Goal: Task Accomplishment & Management: Use online tool/utility

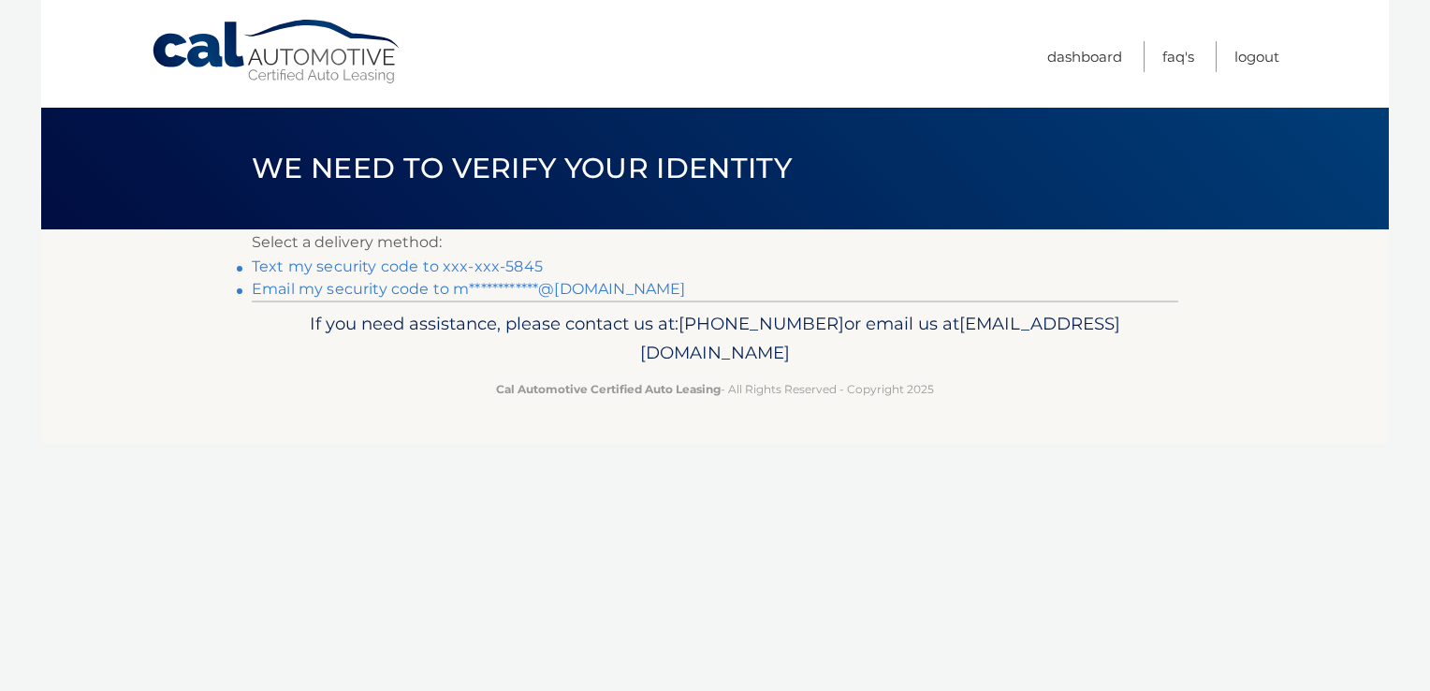
click at [461, 261] on link "Text my security code to xxx-xxx-5845" at bounding box center [397, 266] width 291 height 18
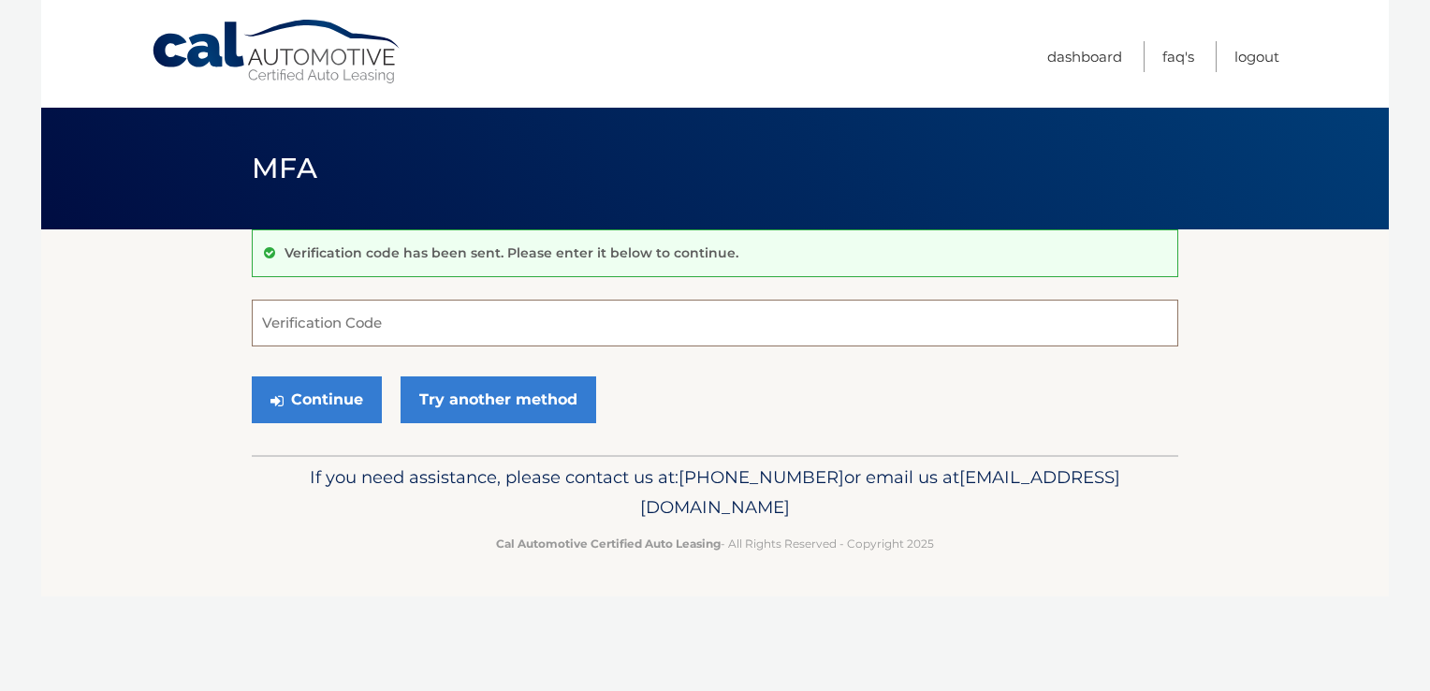
click at [289, 324] on input "Verification Code" at bounding box center [715, 322] width 926 height 47
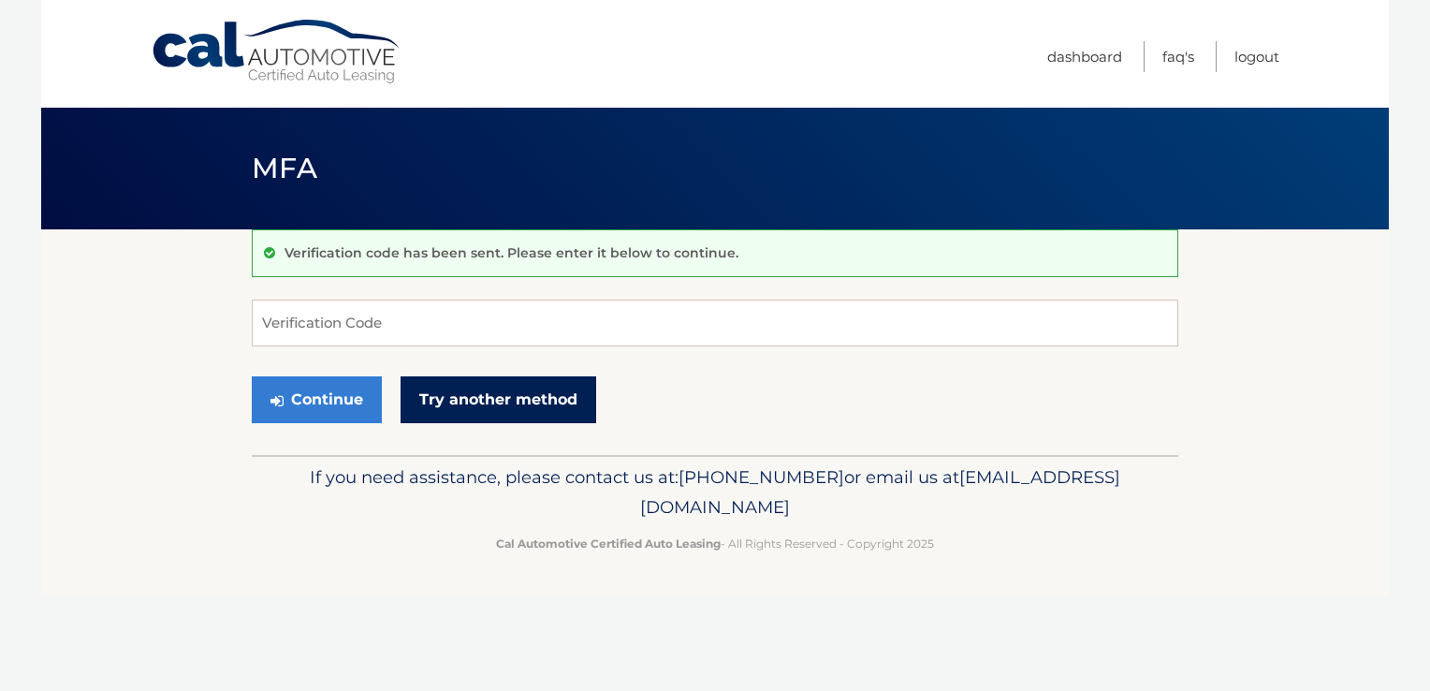
click at [474, 405] on link "Try another method" at bounding box center [499, 399] width 196 height 47
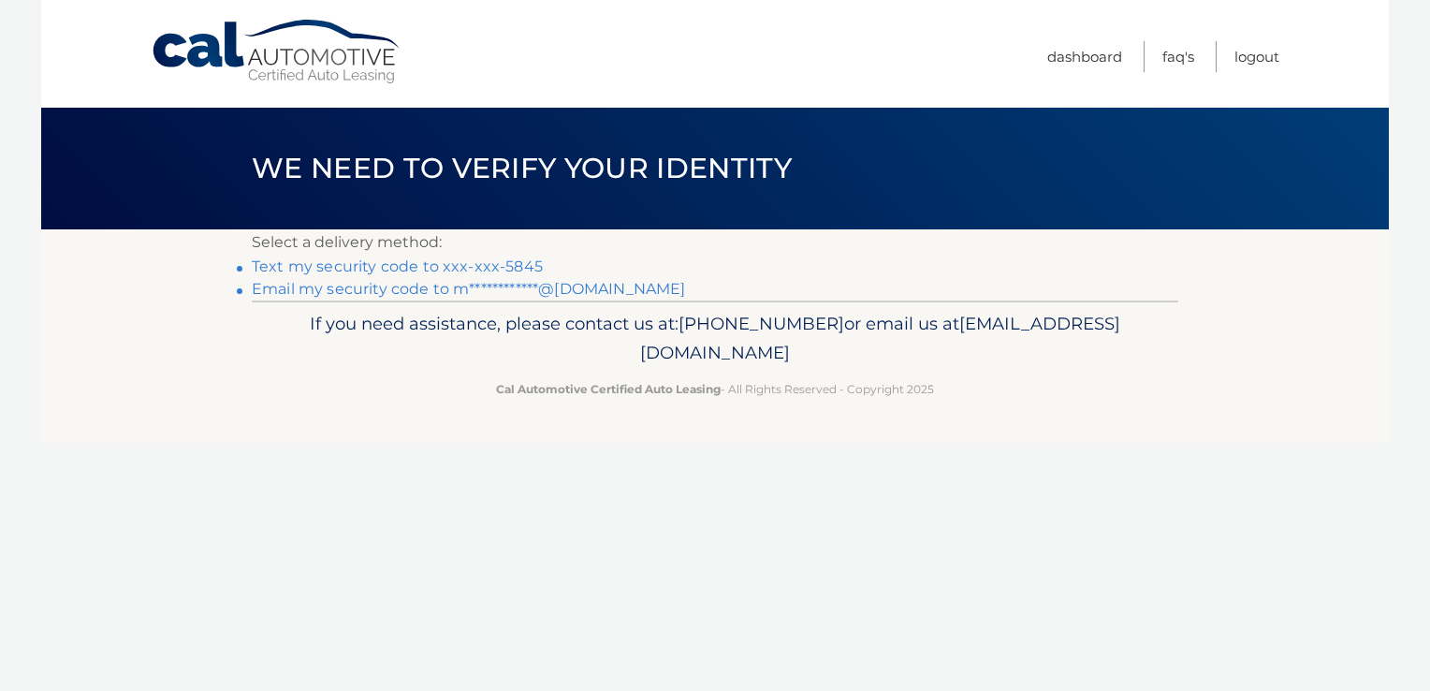
click at [404, 291] on link "**********" at bounding box center [468, 289] width 433 height 18
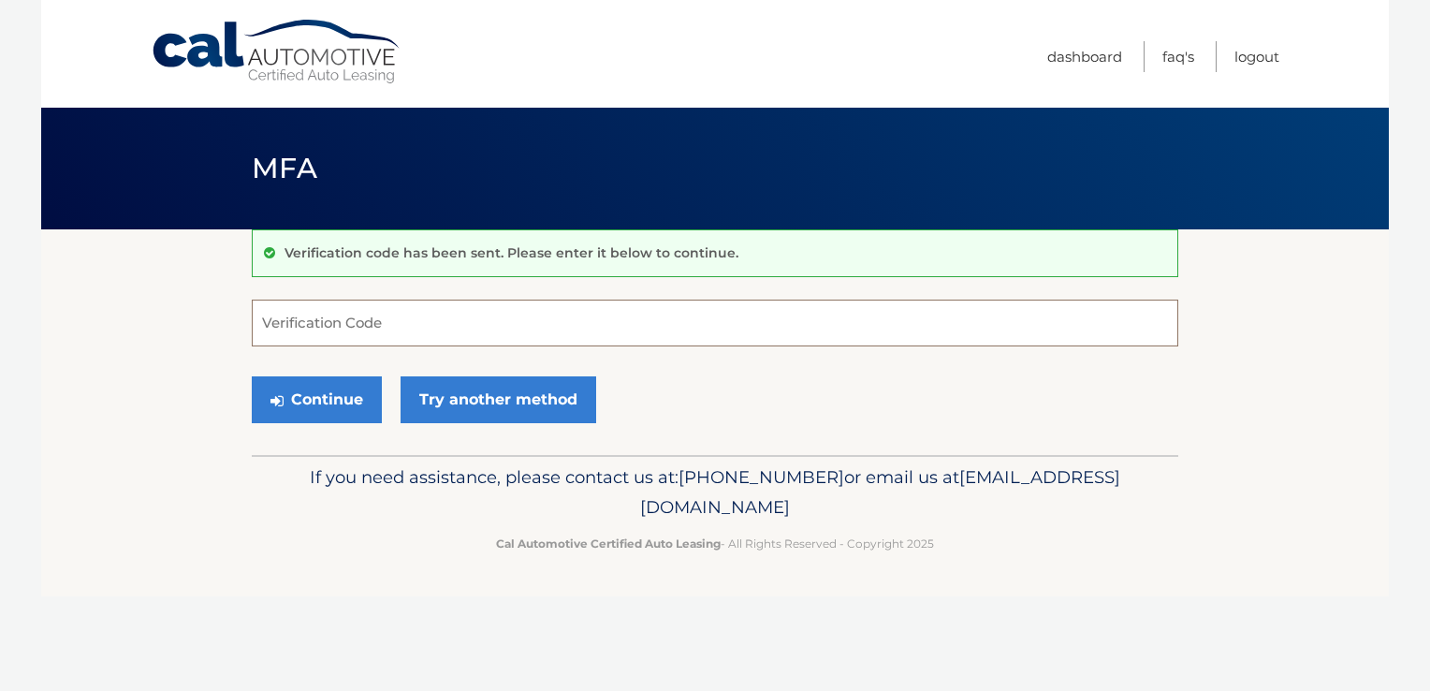
click at [640, 321] on input "Verification Code" at bounding box center [715, 322] width 926 height 47
type input "401300"
click at [309, 399] on button "Continue" at bounding box center [317, 399] width 130 height 47
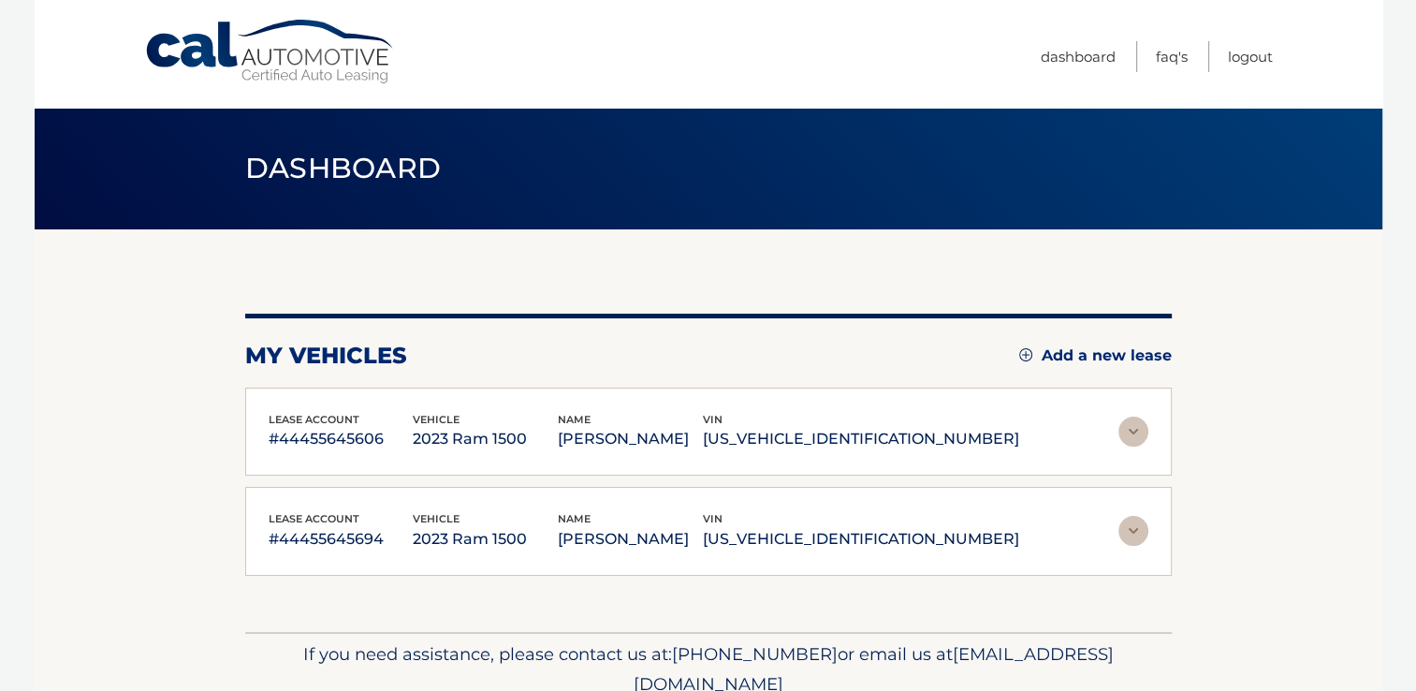
click at [1131, 426] on img at bounding box center [1133, 431] width 30 height 30
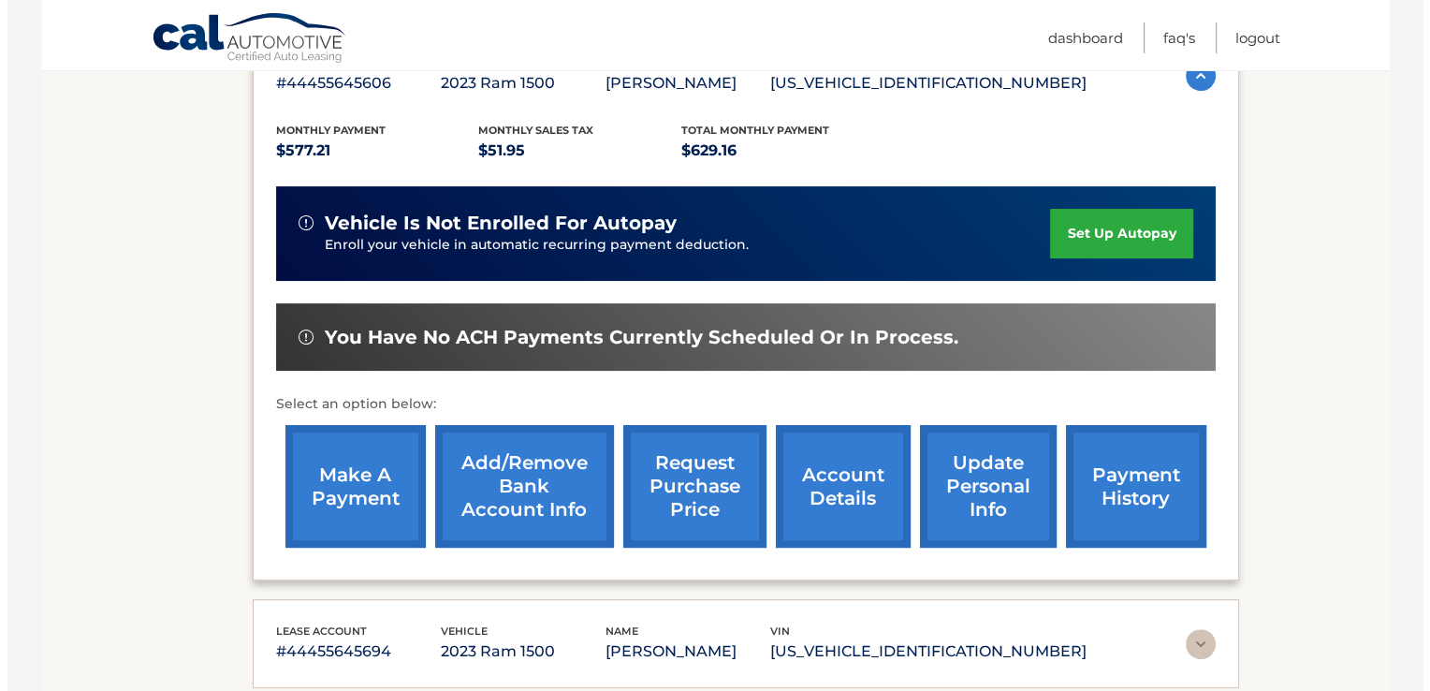
scroll to position [387, 0]
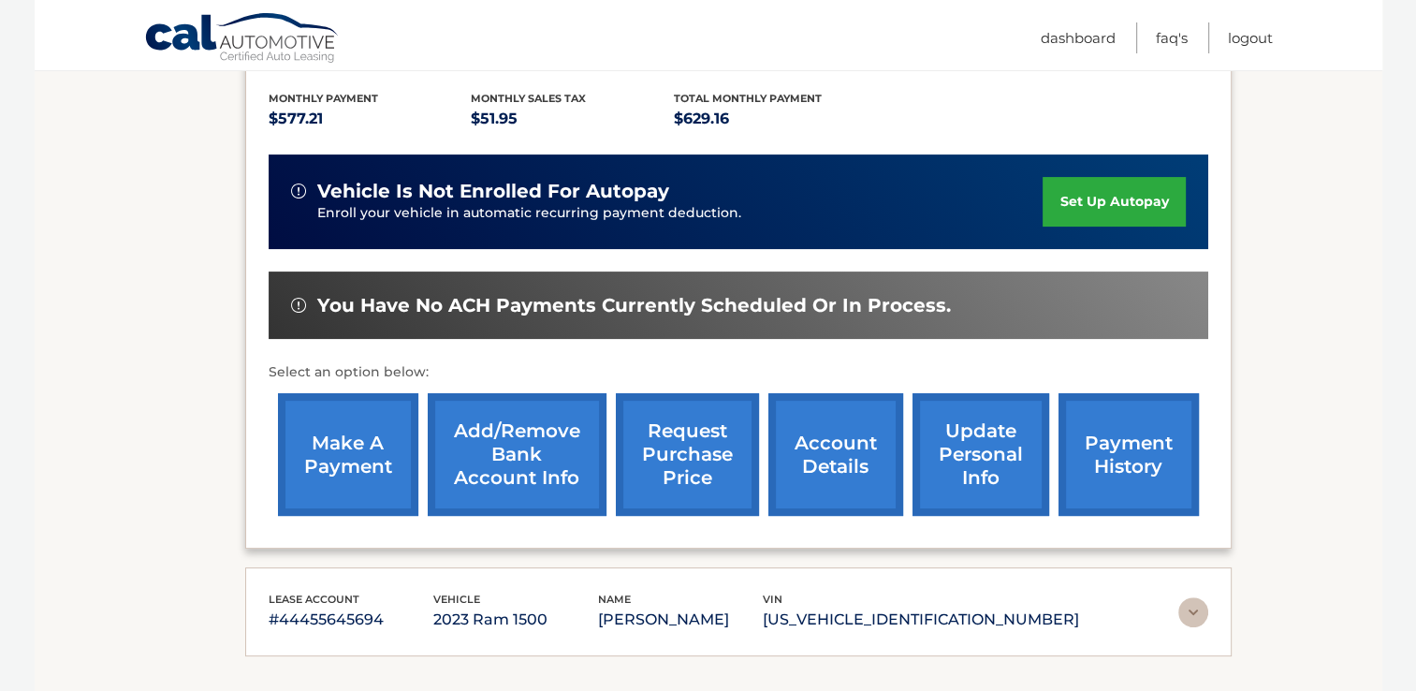
click at [723, 437] on link "request purchase price" at bounding box center [687, 454] width 143 height 123
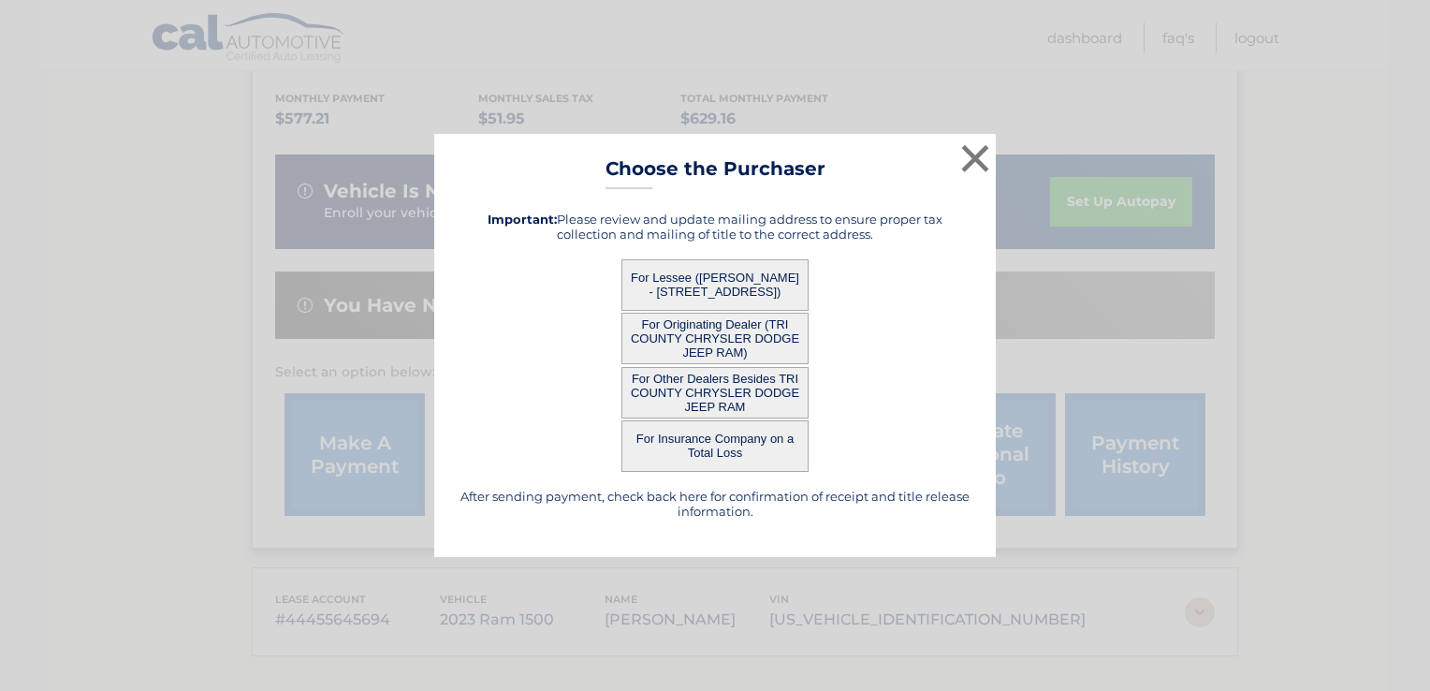
click at [738, 276] on button "For Lessee ([PERSON_NAME] - [STREET_ADDRESS])" at bounding box center [714, 284] width 187 height 51
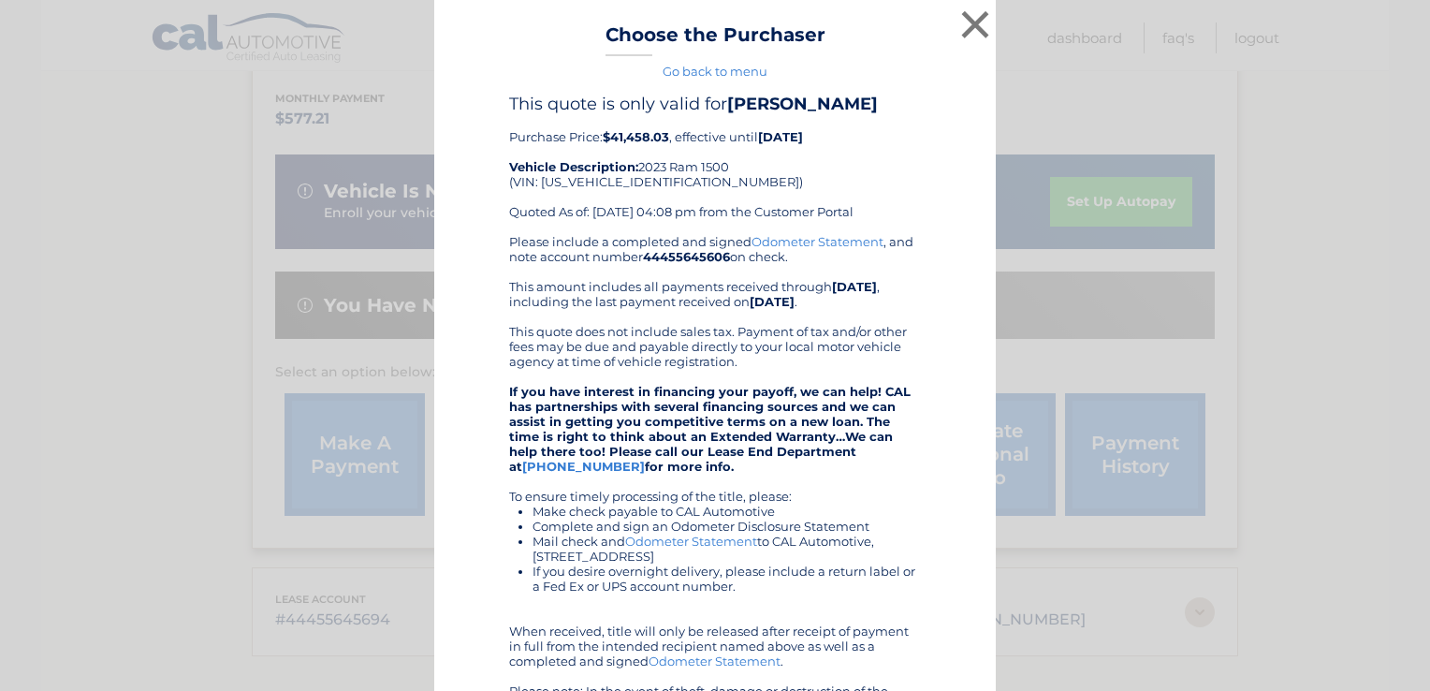
scroll to position [216, 0]
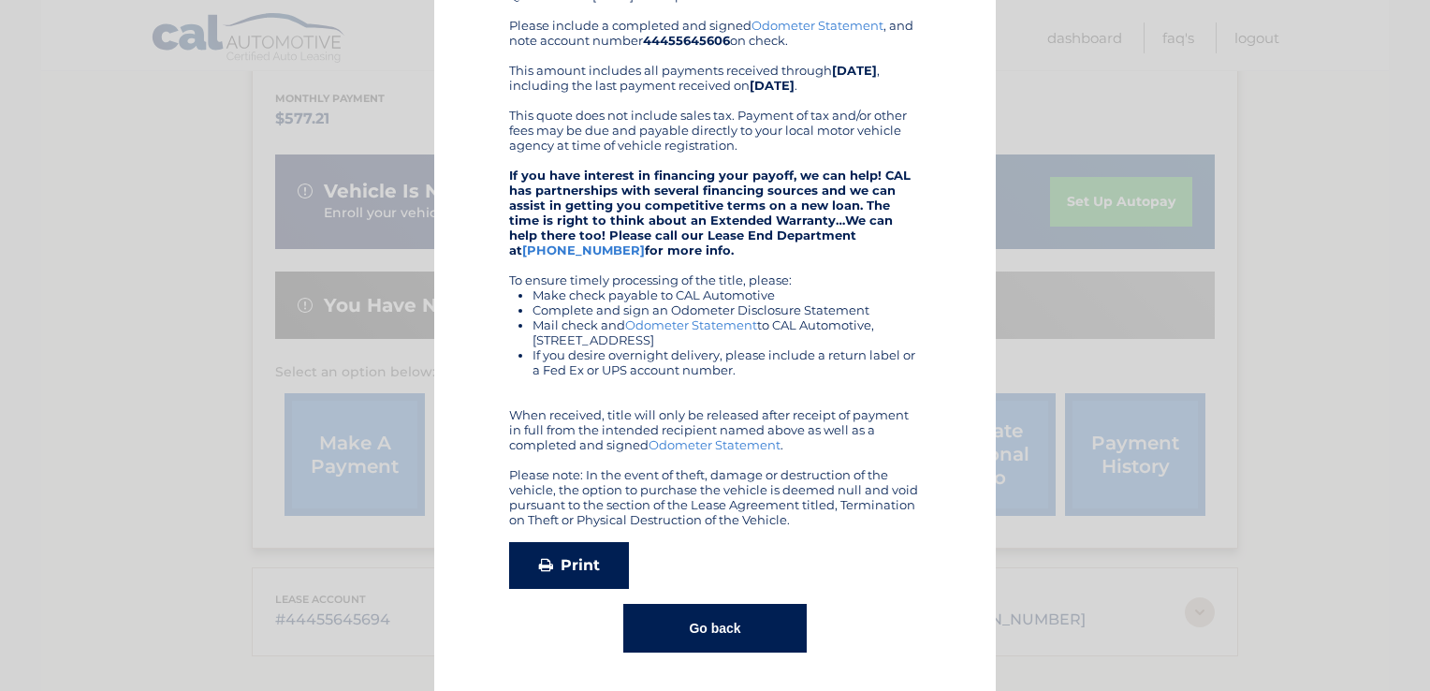
click at [553, 573] on link "Print" at bounding box center [569, 565] width 120 height 47
click at [743, 628] on button "Go back" at bounding box center [714, 628] width 182 height 49
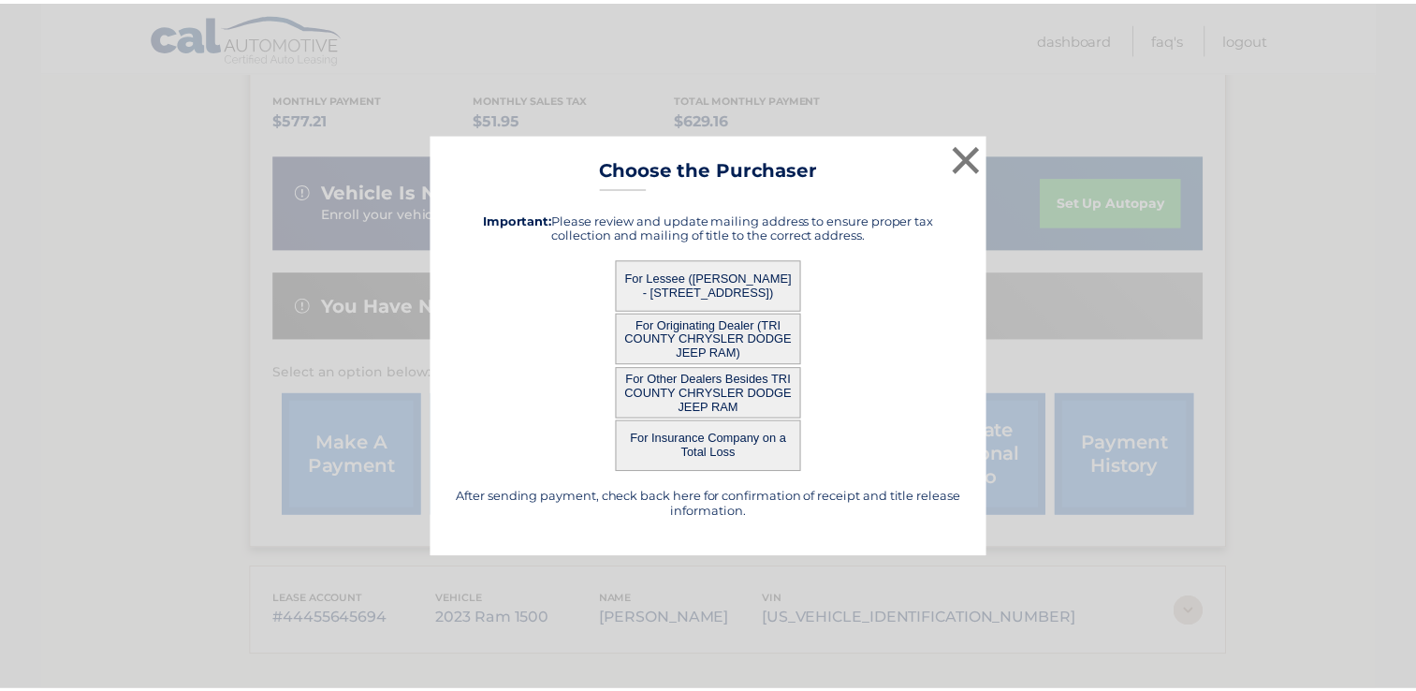
scroll to position [0, 0]
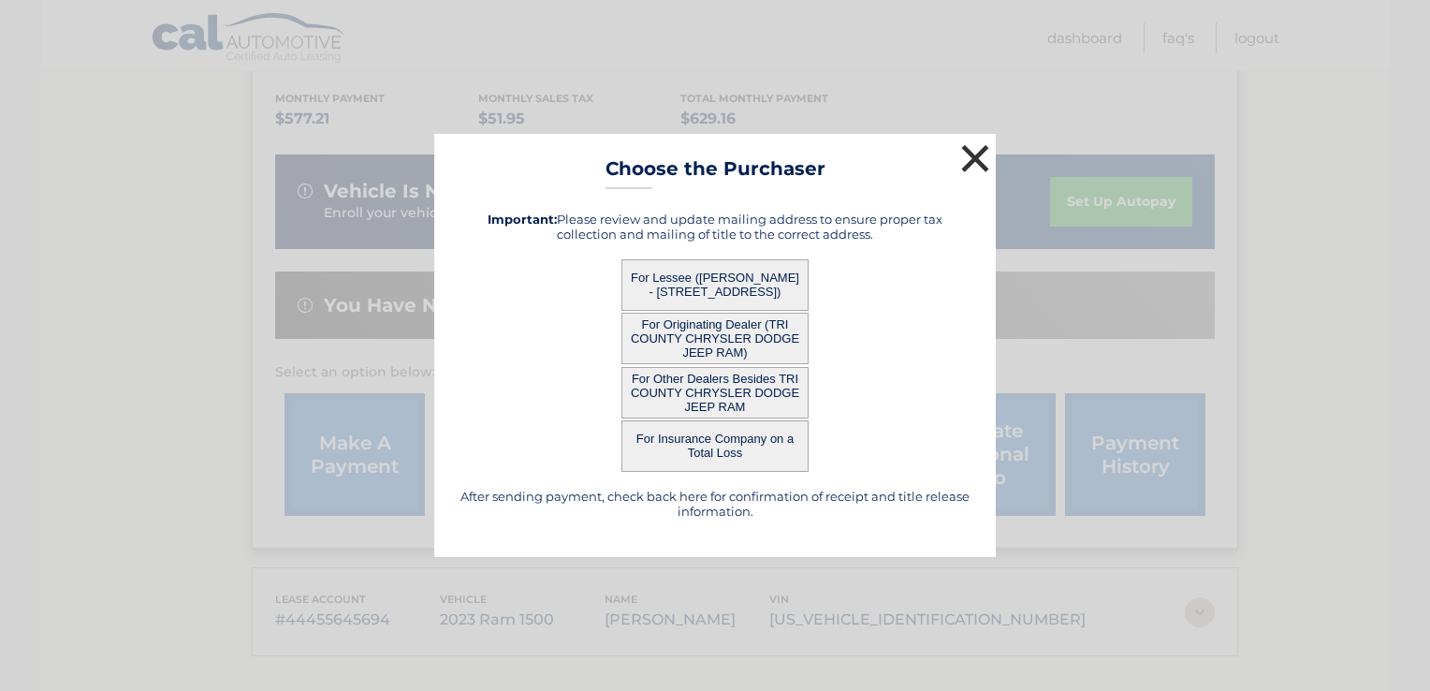
click at [984, 149] on button "×" at bounding box center [974, 157] width 37 height 37
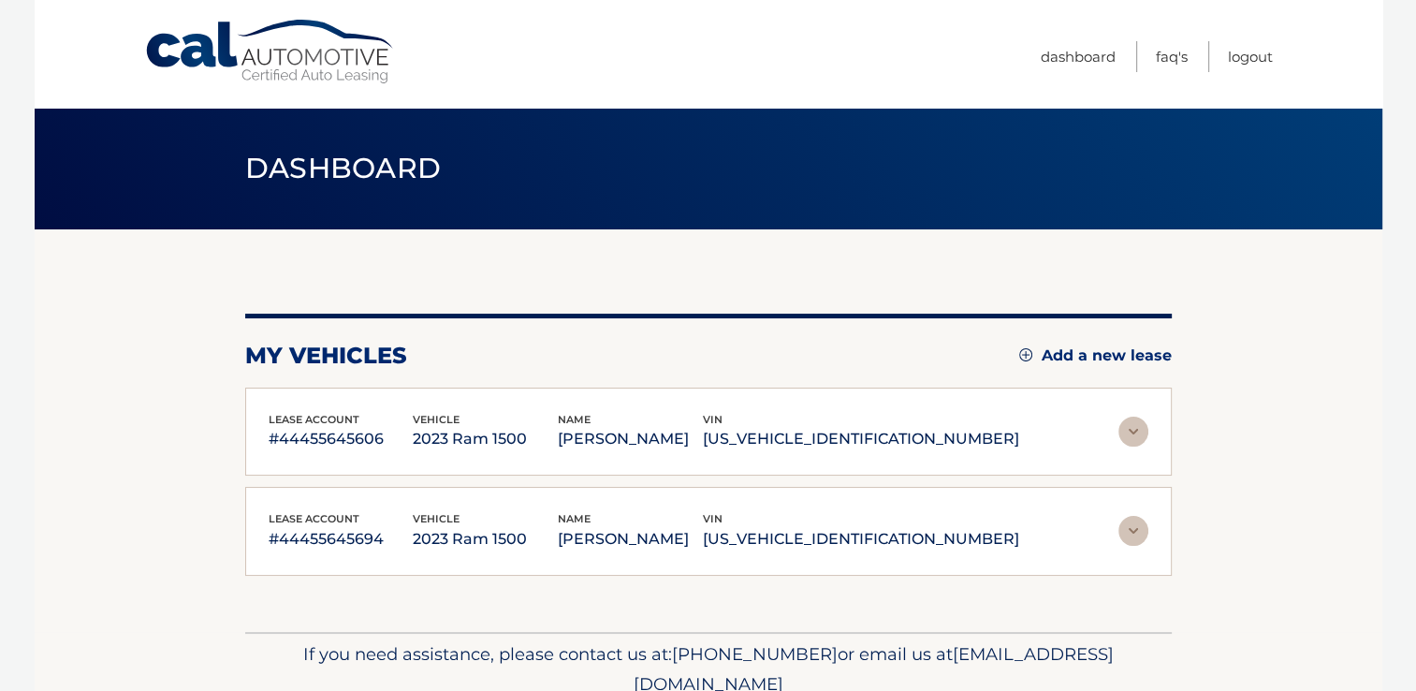
click at [1146, 537] on img at bounding box center [1133, 531] width 30 height 30
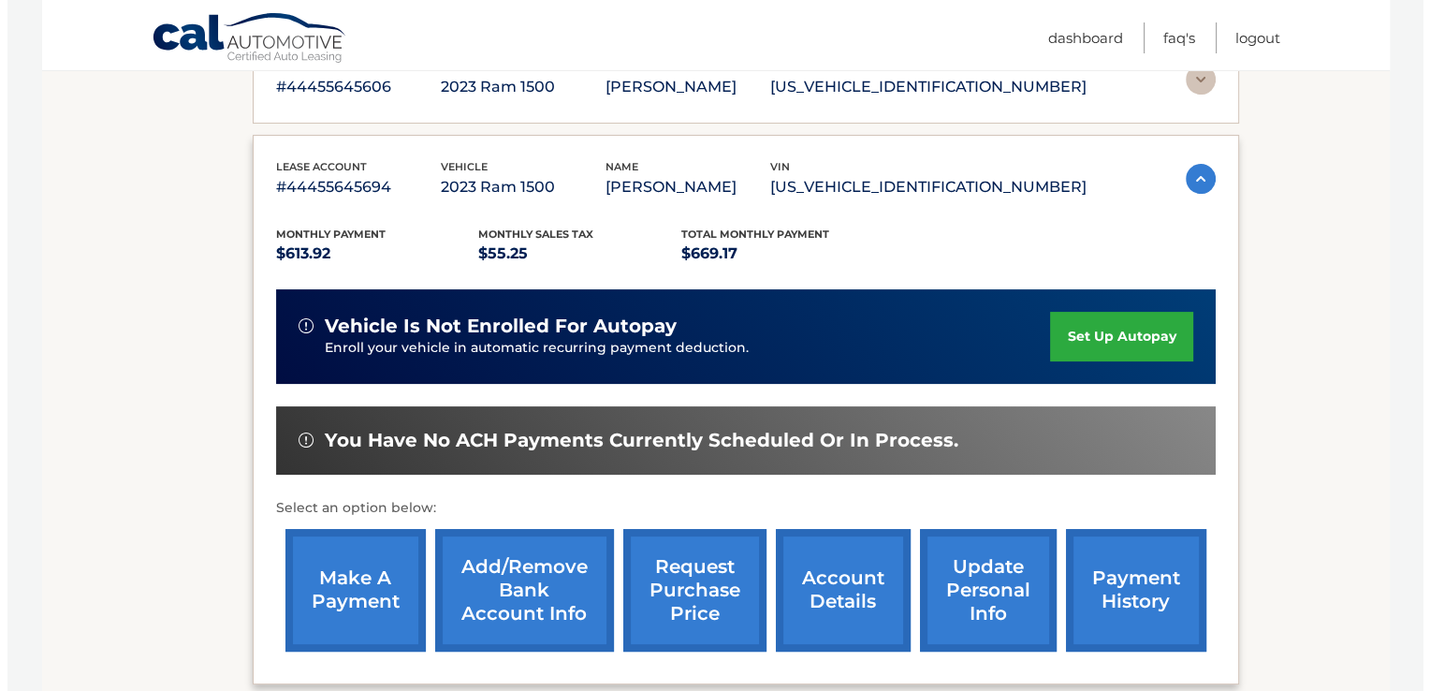
scroll to position [539, 0]
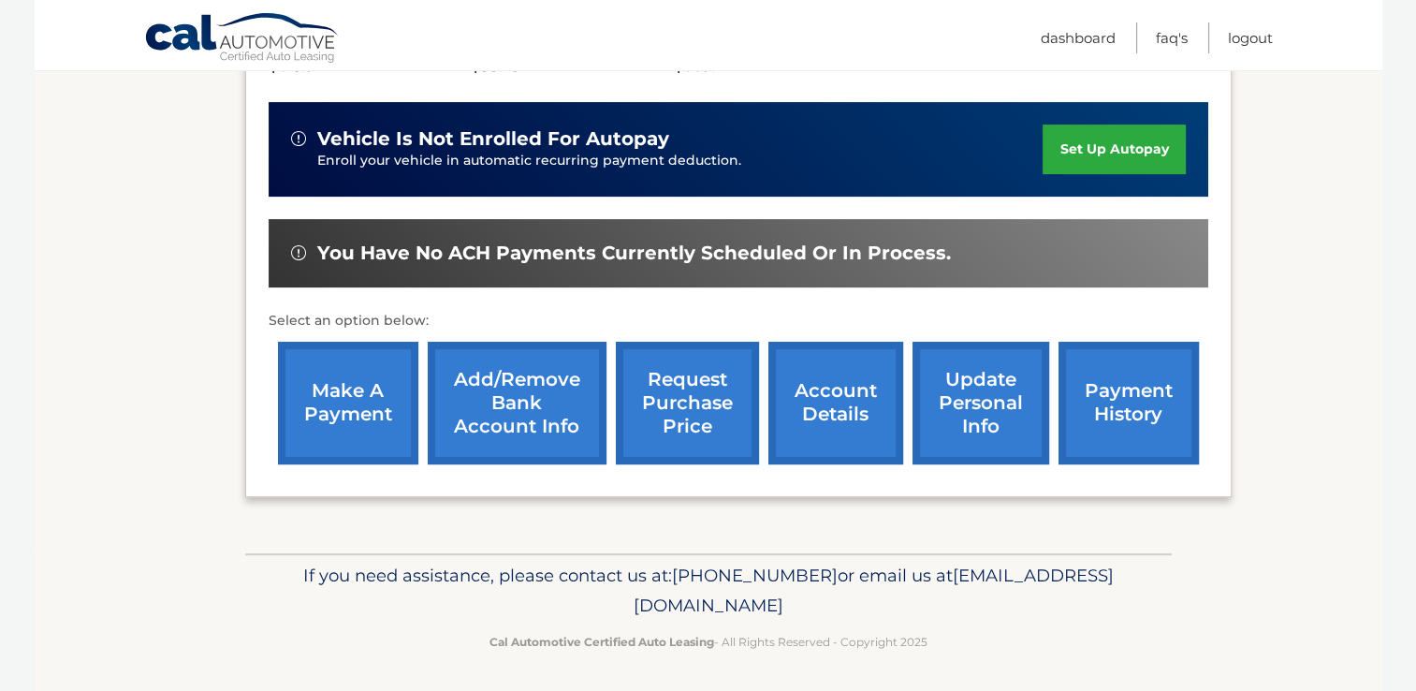
click at [704, 399] on link "request purchase price" at bounding box center [687, 403] width 143 height 123
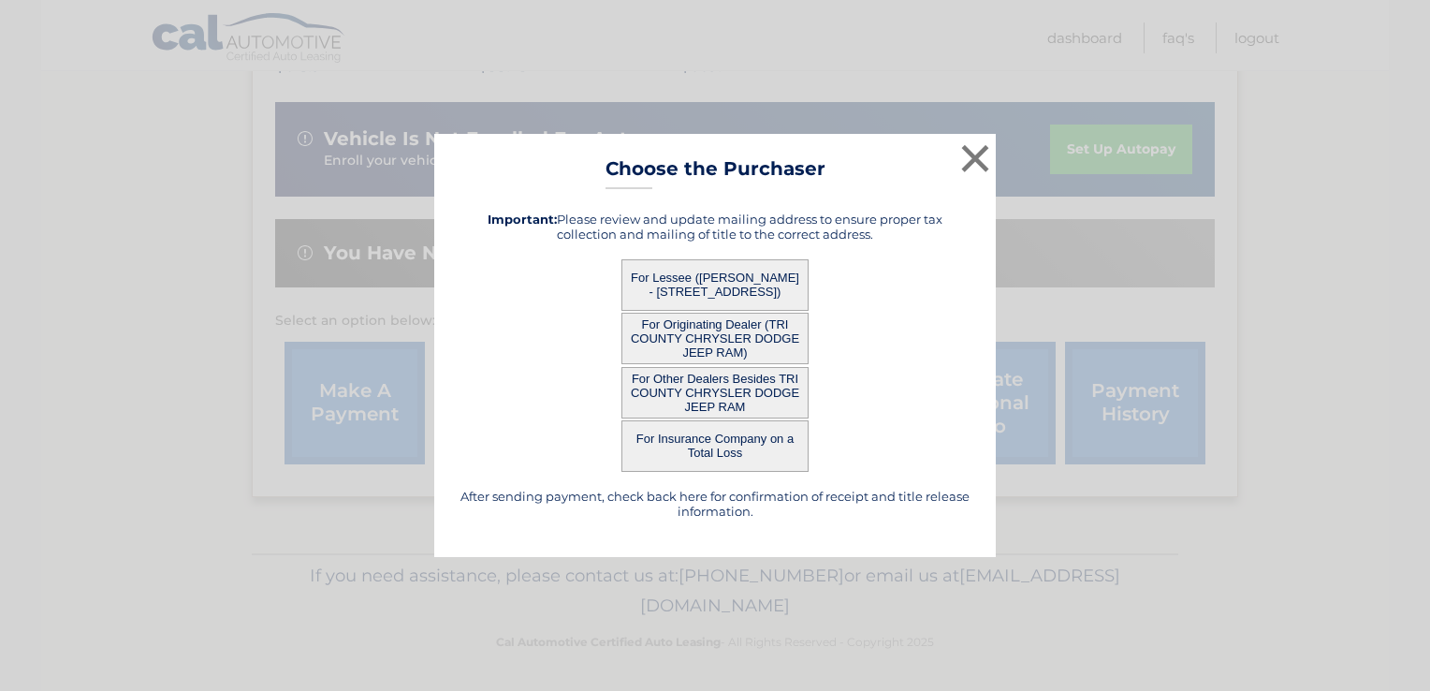
click at [733, 274] on button "For Lessee ([PERSON_NAME] - [STREET_ADDRESS])" at bounding box center [714, 284] width 187 height 51
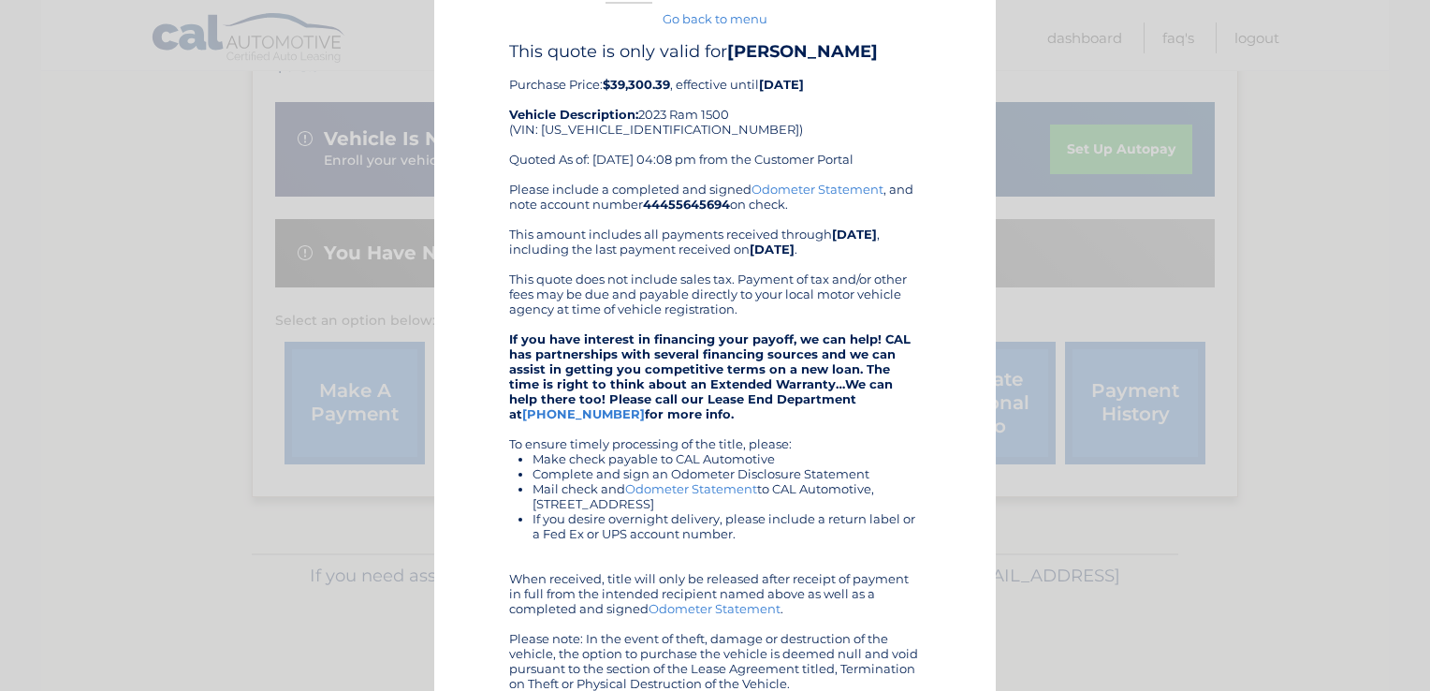
scroll to position [216, 0]
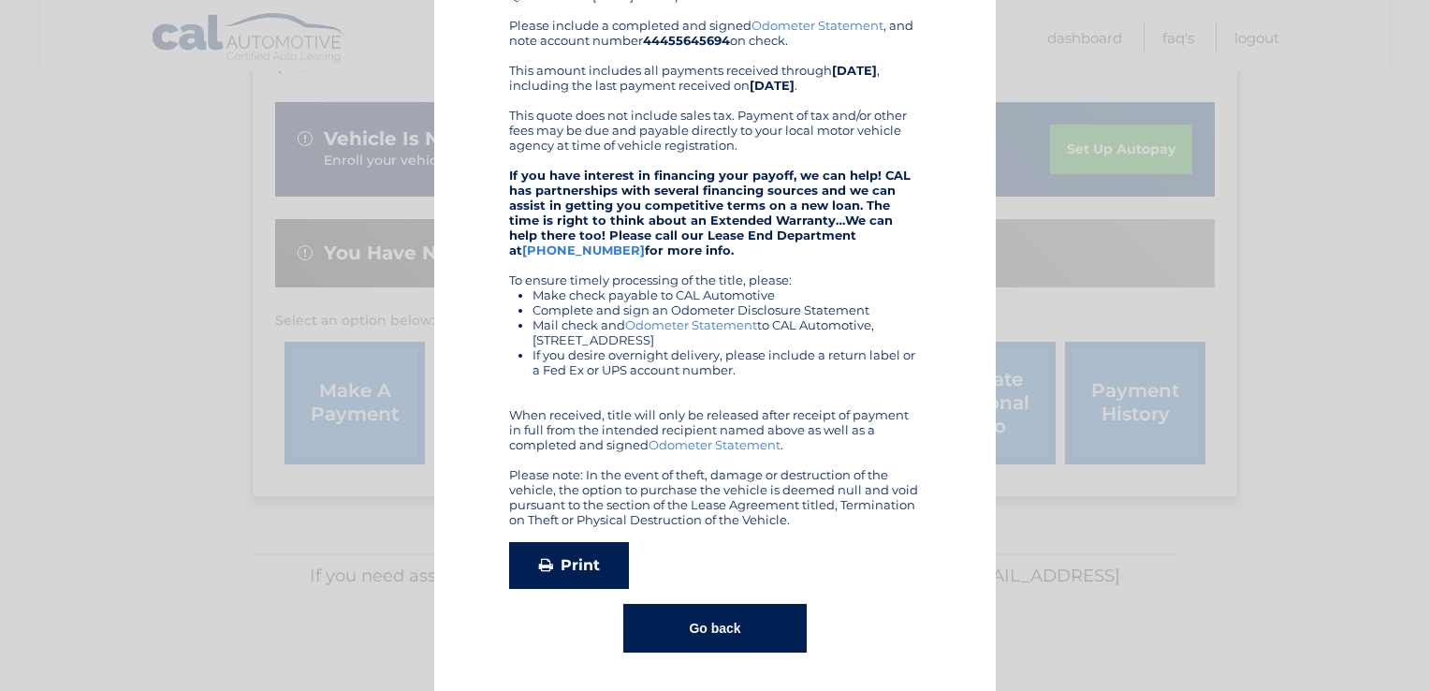
click at [573, 572] on link "Print" at bounding box center [569, 565] width 120 height 47
